Goal: Transaction & Acquisition: Subscribe to service/newsletter

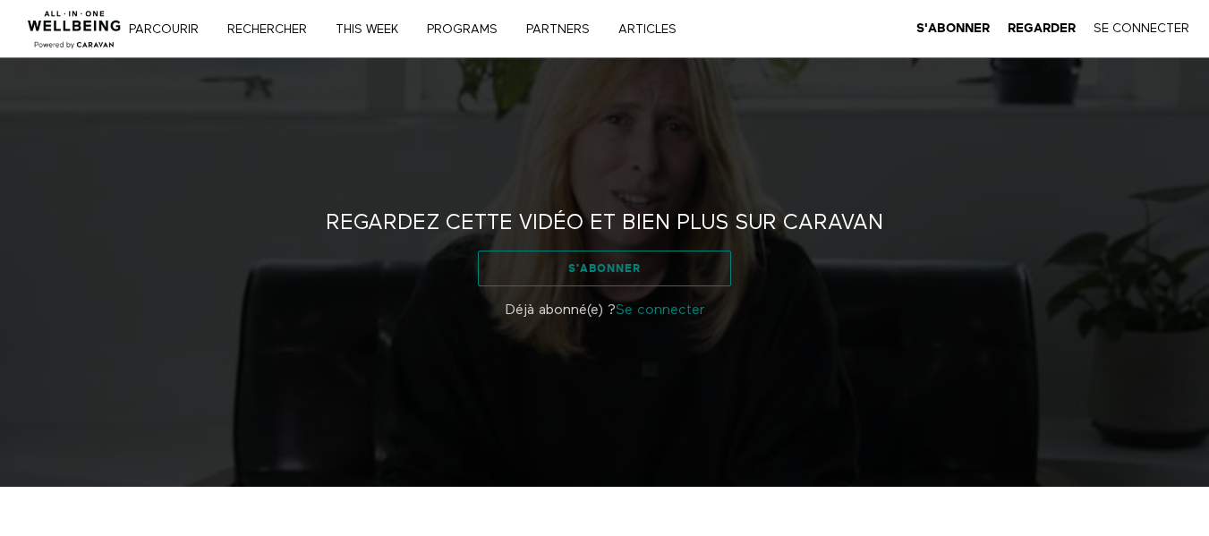
click at [596, 273] on link "S'abonner" at bounding box center [604, 269] width 253 height 36
